Goal: Find specific page/section

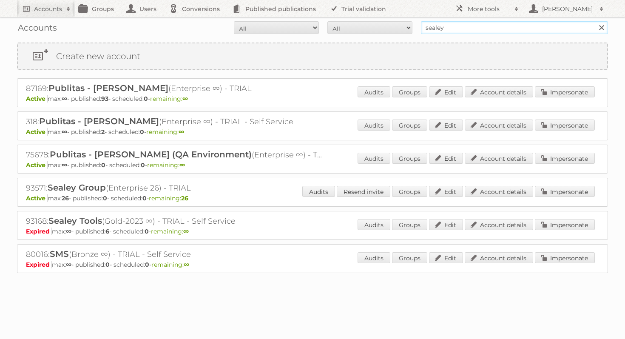
click at [510, 28] on input "sealey" at bounding box center [514, 27] width 187 height 13
type input "[PERSON_NAME] [GEOGRAPHIC_DATA]"
click at [595, 21] on input "Search" at bounding box center [601, 27] width 13 height 13
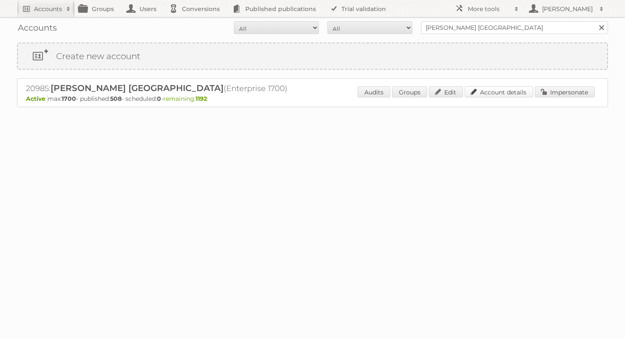
click at [513, 88] on link "Account details" at bounding box center [499, 91] width 68 height 11
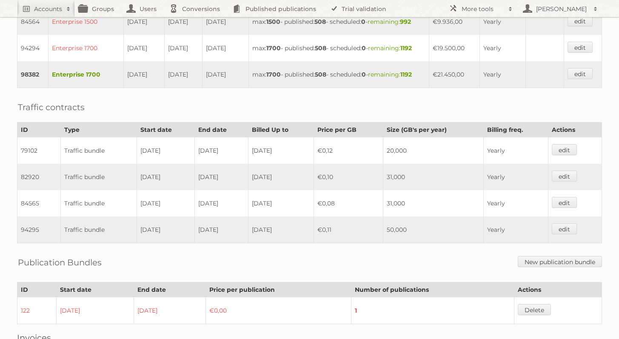
scroll to position [472, 0]
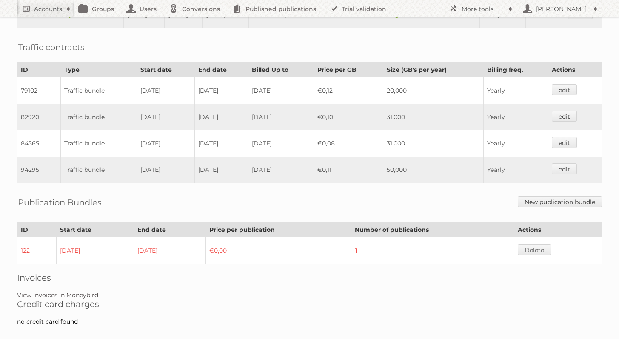
click at [91, 291] on link "View Invoices in Moneybird" at bounding box center [57, 295] width 81 height 8
